Goal: Navigation & Orientation: Find specific page/section

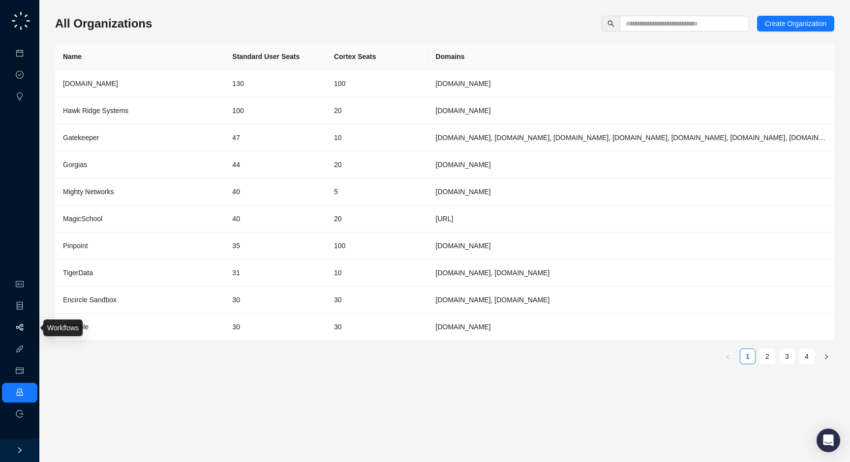
click at [29, 325] on link "Workflows" at bounding box center [44, 328] width 31 height 8
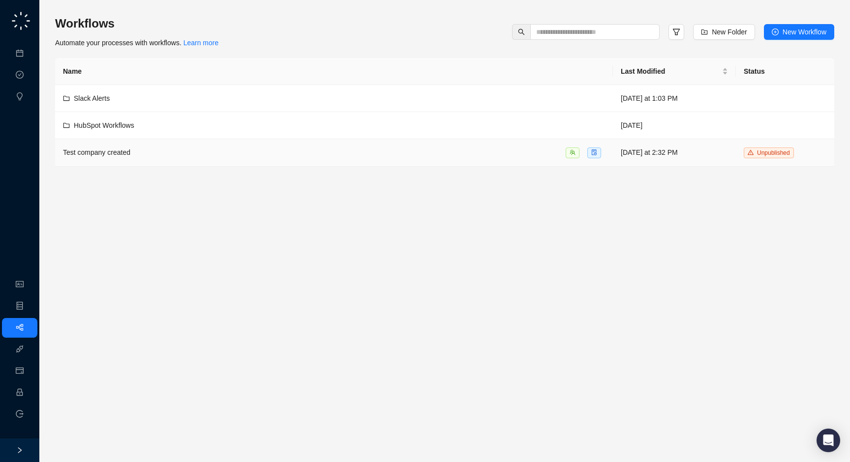
click at [120, 156] on span "Test company created" at bounding box center [96, 152] width 67 height 8
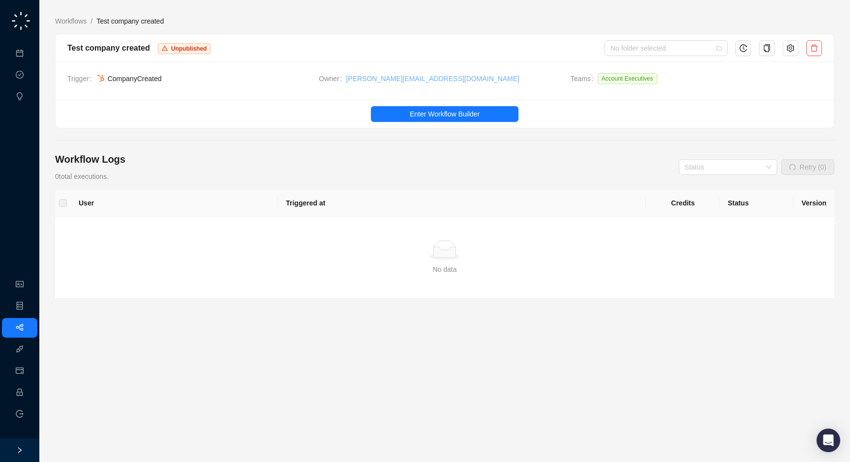
click at [370, 77] on link "[PERSON_NAME][EMAIL_ADDRESS][DOMAIN_NAME]" at bounding box center [432, 78] width 173 height 11
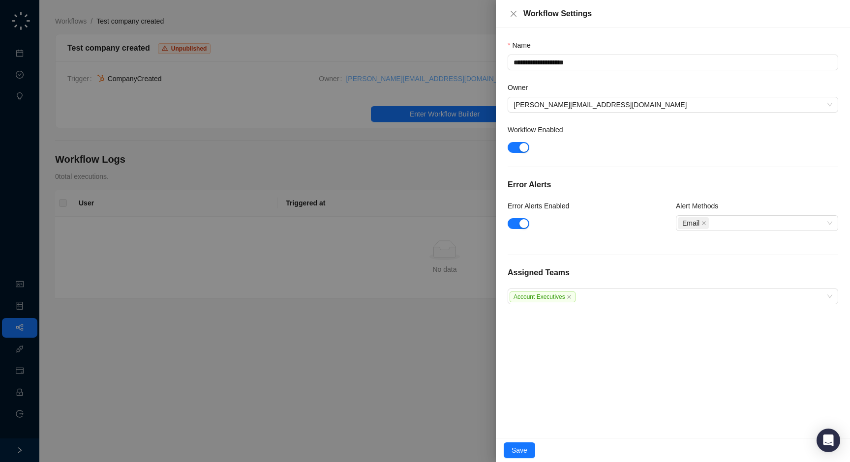
click at [370, 77] on div at bounding box center [425, 231] width 850 height 462
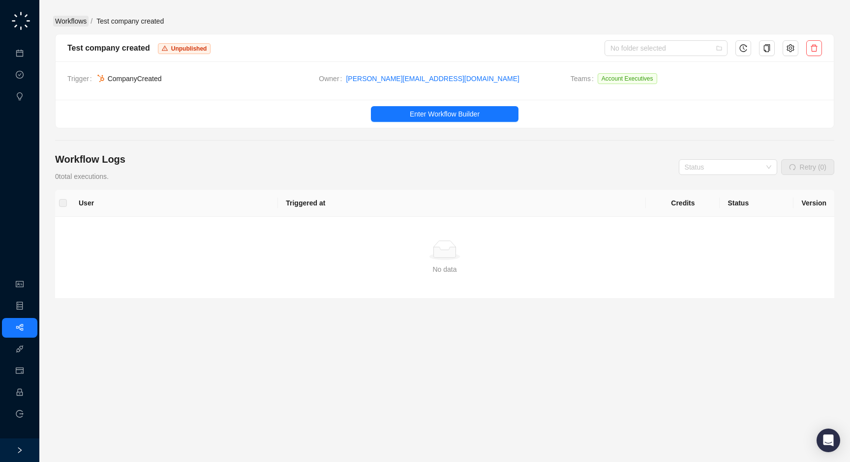
click at [68, 20] on link "Workflows" at bounding box center [70, 21] width 35 height 11
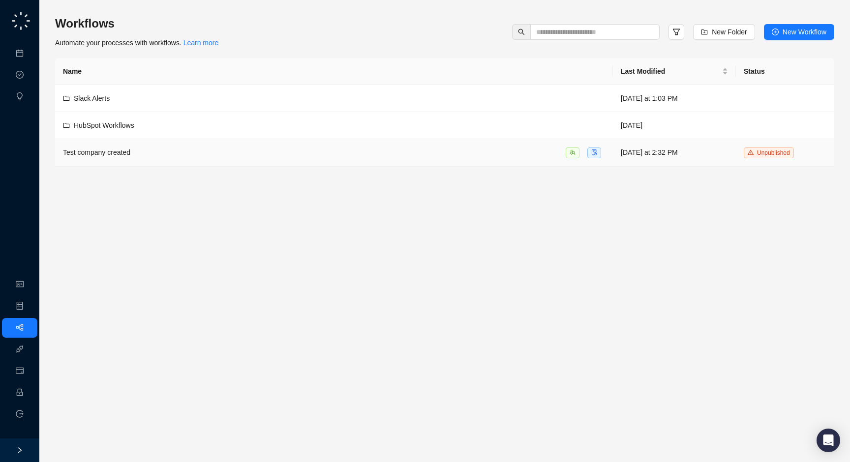
click at [145, 156] on div "Test company created" at bounding box center [334, 152] width 542 height 11
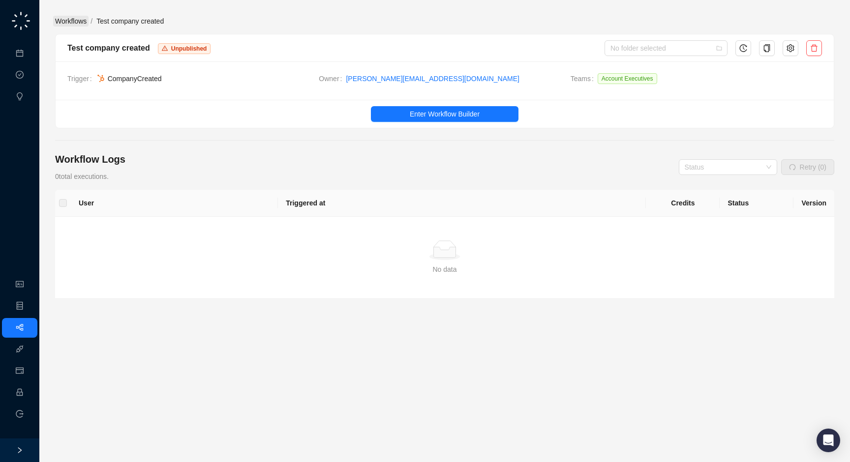
click at [78, 26] on link "Workflows" at bounding box center [70, 21] width 35 height 11
